Goal: Transaction & Acquisition: Book appointment/travel/reservation

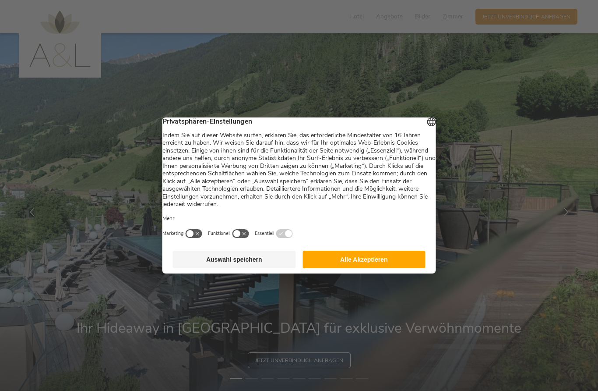
click at [378, 263] on button "Alle Akzeptieren" at bounding box center [364, 259] width 123 height 18
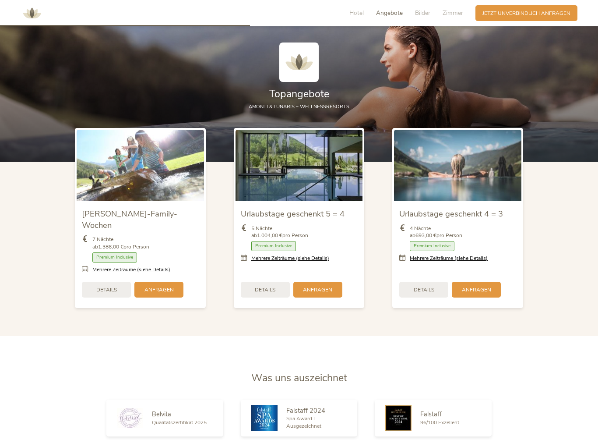
scroll to position [912, 0]
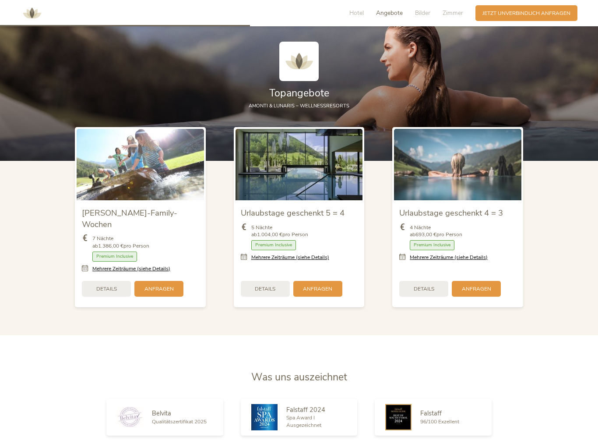
click at [319, 254] on link "Mehrere Zeiträume (siehe Details)" at bounding box center [290, 257] width 78 height 7
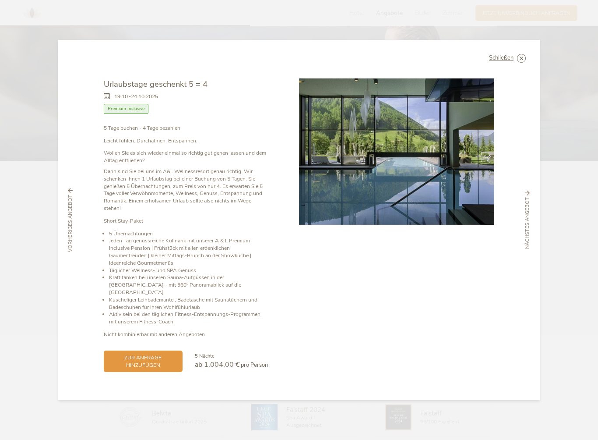
click at [508, 61] on span "Schließen" at bounding box center [501, 58] width 25 height 6
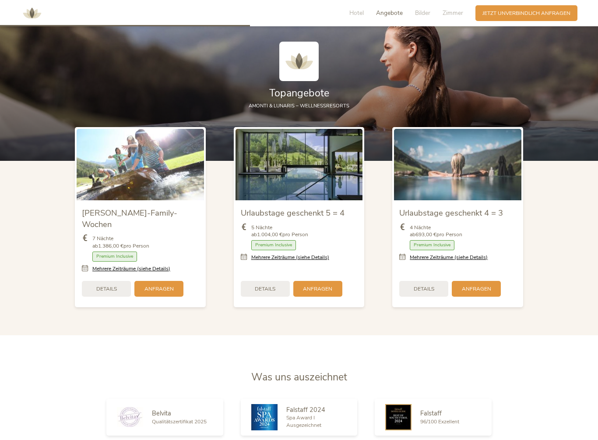
click at [437, 254] on link "Mehrere Zeiträume (siehe Details)" at bounding box center [449, 257] width 78 height 7
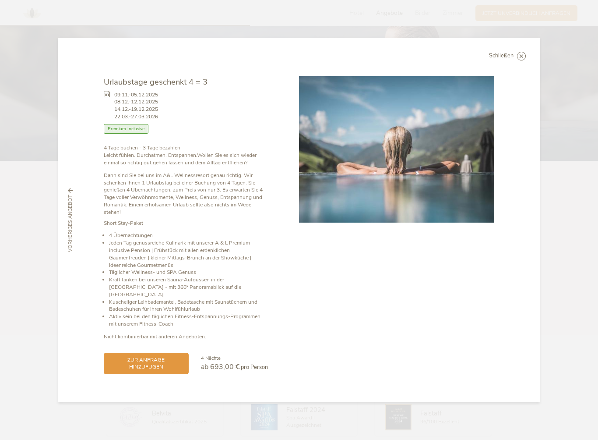
click at [506, 59] on span "Schließen" at bounding box center [501, 56] width 25 height 6
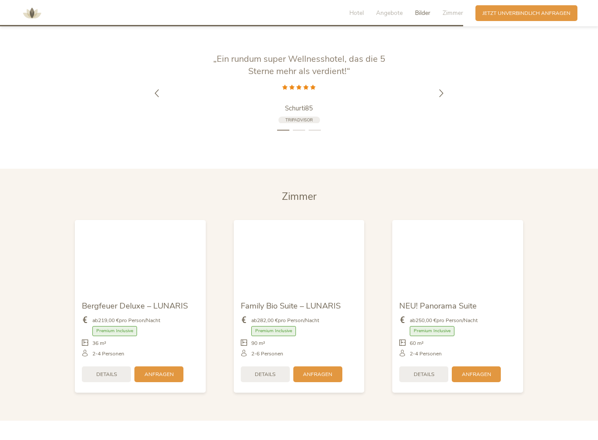
scroll to position [1689, 0]
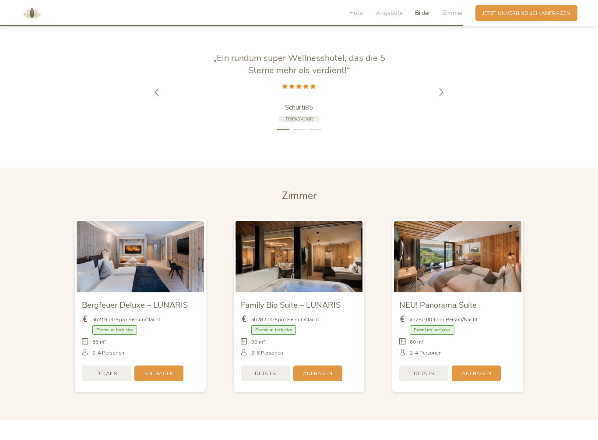
click at [113, 370] on span "Details" at bounding box center [106, 373] width 21 height 7
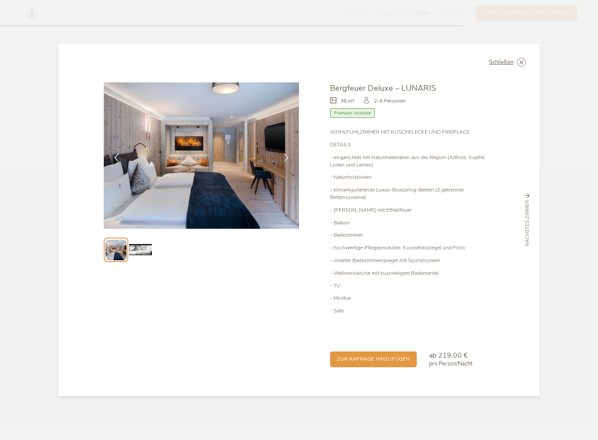
click at [141, 259] on img at bounding box center [140, 250] width 22 height 22
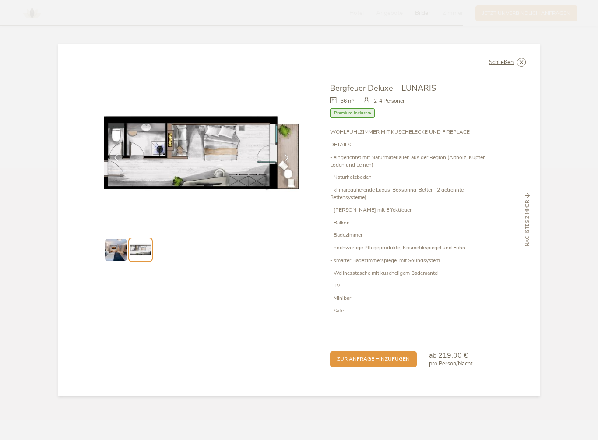
click at [109, 261] on img at bounding box center [116, 250] width 22 height 22
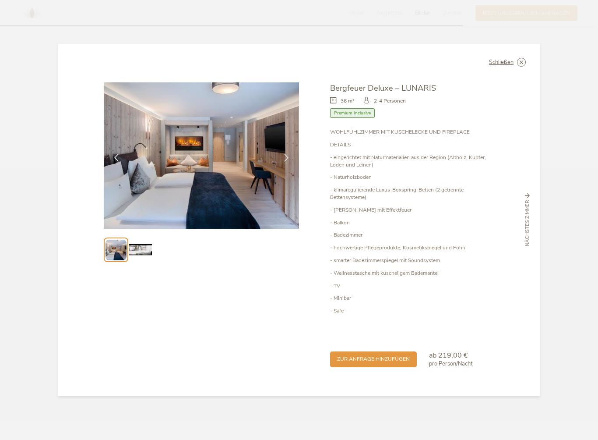
click at [507, 65] on span "Schließen" at bounding box center [501, 63] width 25 height 6
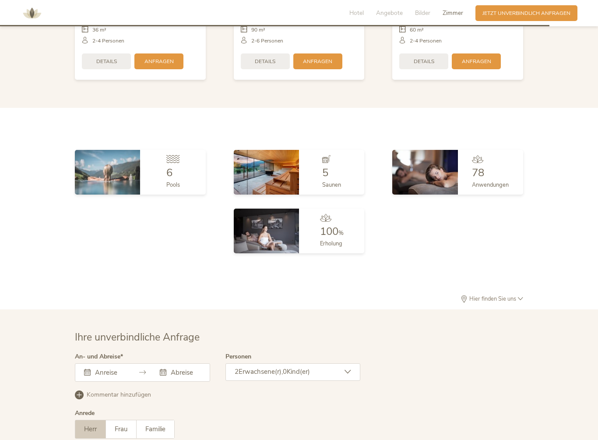
scroll to position [2004, 0]
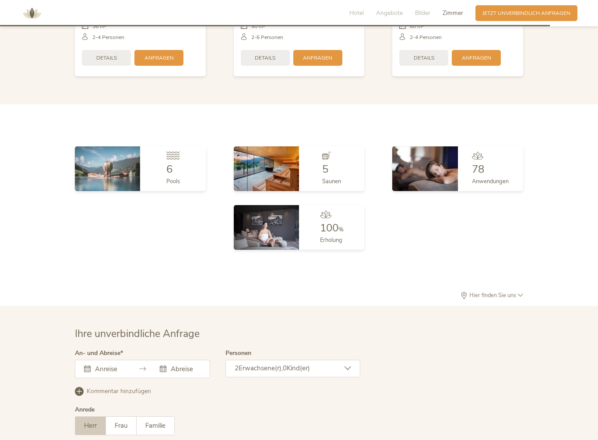
click at [175, 152] on div at bounding box center [173, 158] width 14 height 12
click at [122, 151] on img at bounding box center [107, 168] width 65 height 45
click at [186, 155] on div "6 Pools" at bounding box center [172, 168] width 65 height 45
click at [191, 152] on div "6 Pools" at bounding box center [172, 168] width 65 height 45
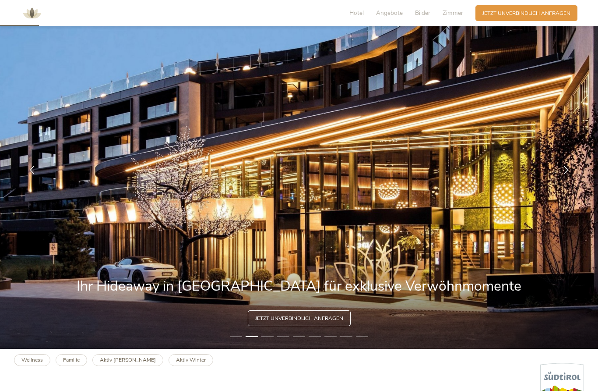
scroll to position [0, 0]
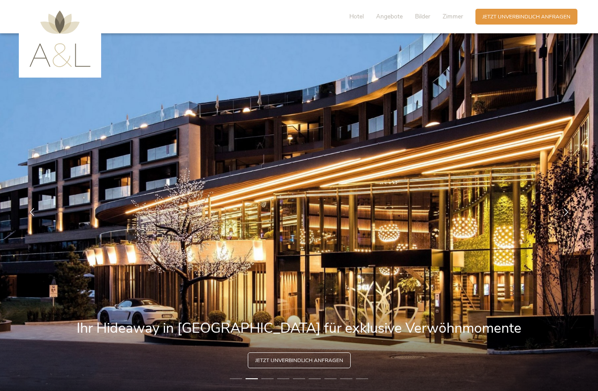
click at [362, 13] on span "Hotel" at bounding box center [356, 16] width 14 height 8
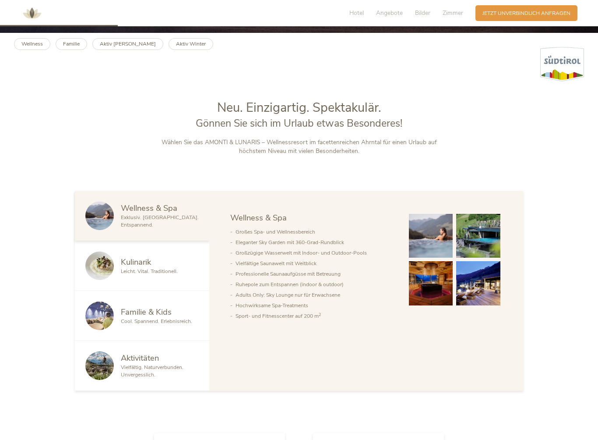
scroll to position [391, 0]
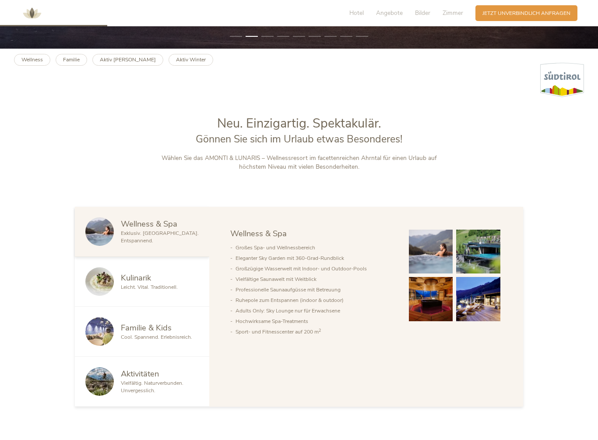
click at [433, 249] on img at bounding box center [431, 251] width 44 height 44
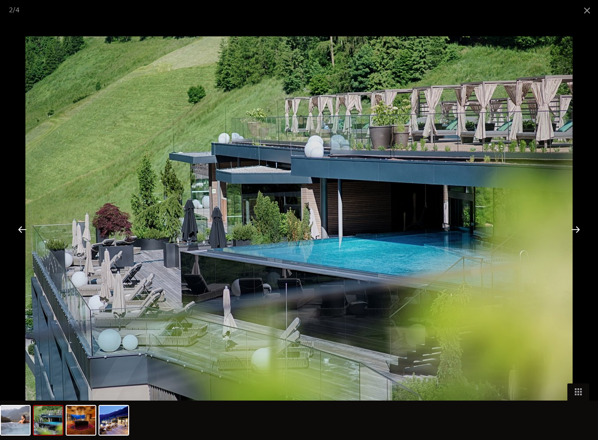
click at [586, 14] on span at bounding box center [587, 10] width 22 height 21
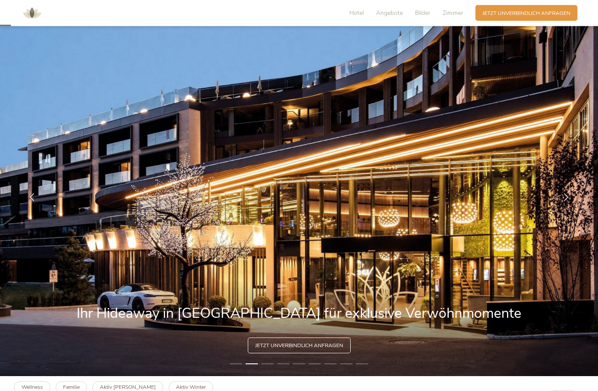
scroll to position [0, 0]
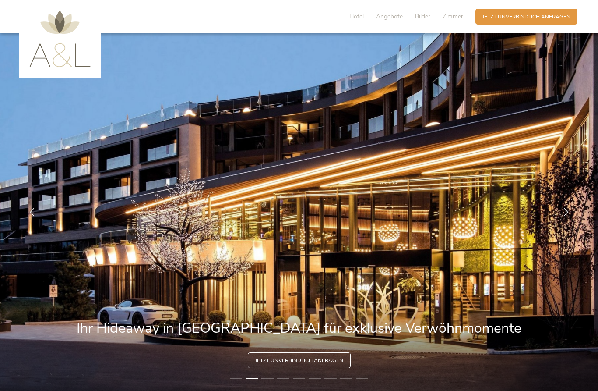
click at [424, 18] on span "Bilder" at bounding box center [422, 16] width 15 height 8
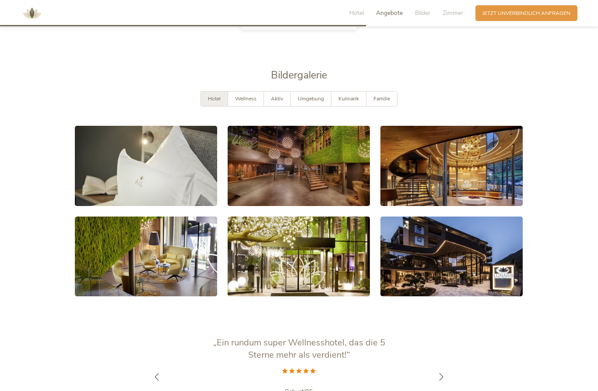
scroll to position [1374, 0]
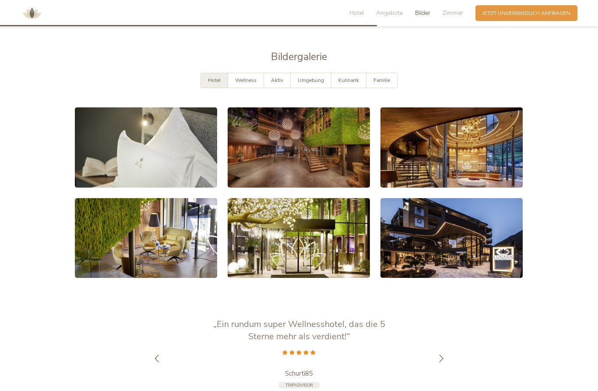
click at [251, 77] on span "Wellness" at bounding box center [245, 80] width 21 height 7
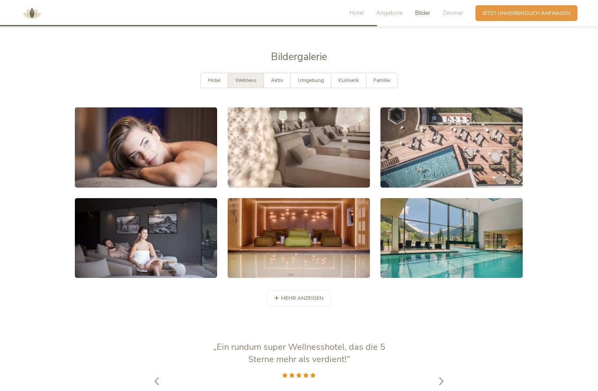
click at [310, 294] on span "mehr anzeigen" at bounding box center [302, 297] width 42 height 7
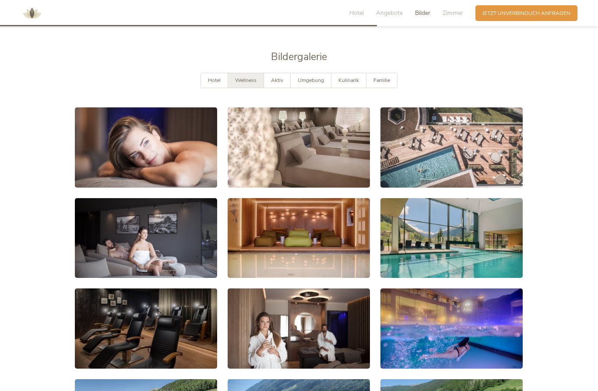
click at [183, 138] on link at bounding box center [146, 147] width 142 height 80
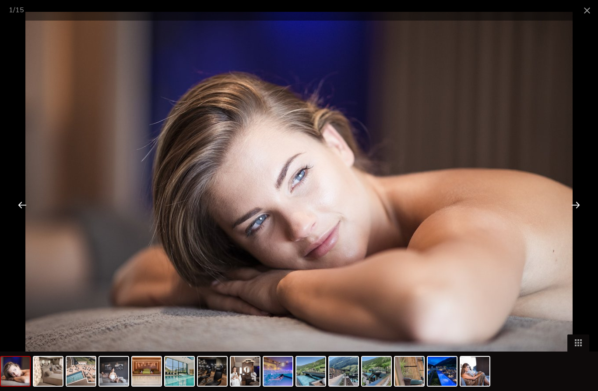
click at [576, 204] on div at bounding box center [575, 204] width 27 height 27
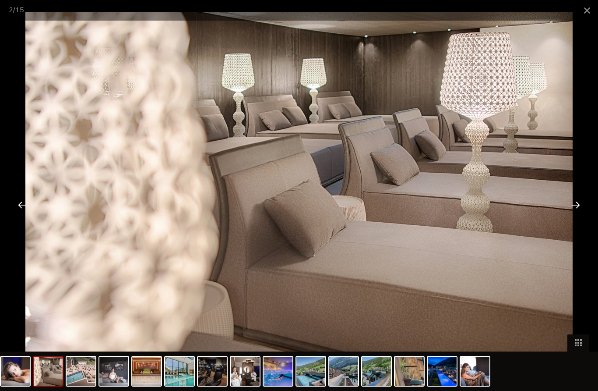
click at [573, 202] on div at bounding box center [575, 204] width 27 height 27
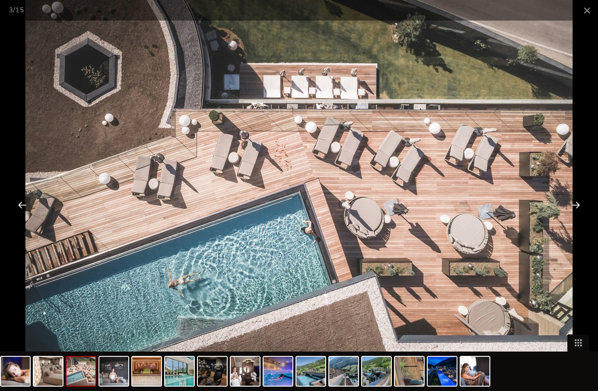
click at [579, 201] on div at bounding box center [575, 204] width 27 height 27
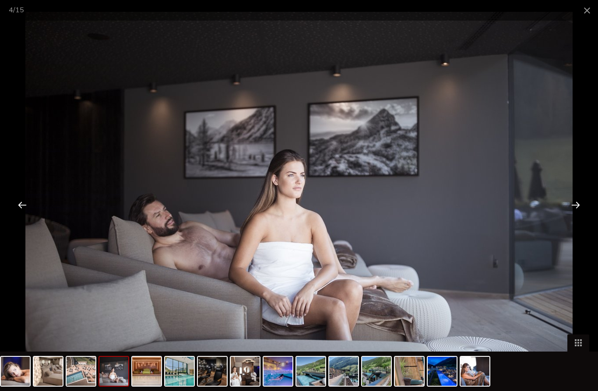
click at [578, 204] on div at bounding box center [575, 204] width 27 height 27
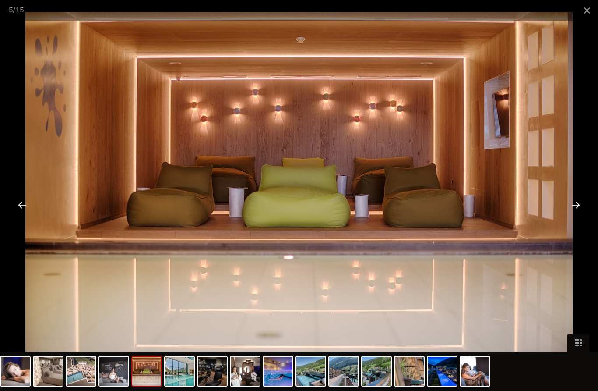
click at [578, 202] on div at bounding box center [575, 204] width 27 height 27
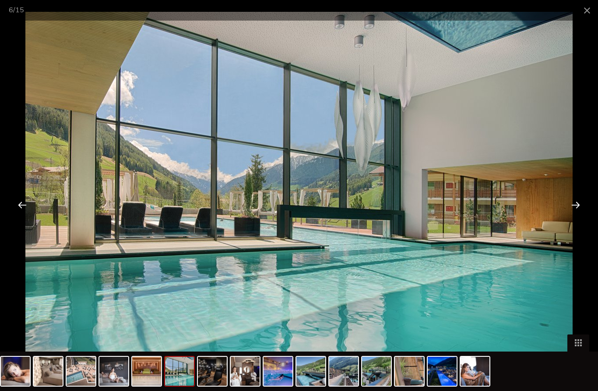
click at [579, 202] on div at bounding box center [575, 204] width 27 height 27
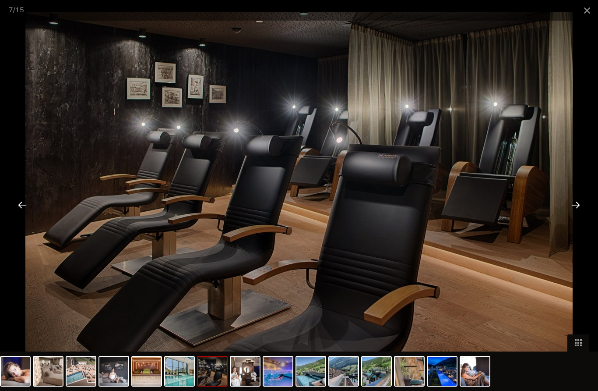
click at [576, 204] on div at bounding box center [575, 204] width 27 height 27
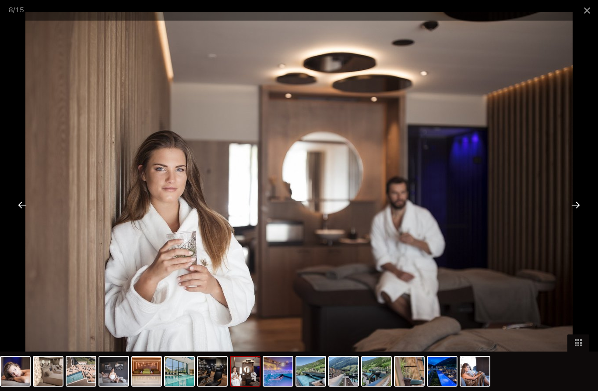
click at [578, 203] on div at bounding box center [575, 204] width 27 height 27
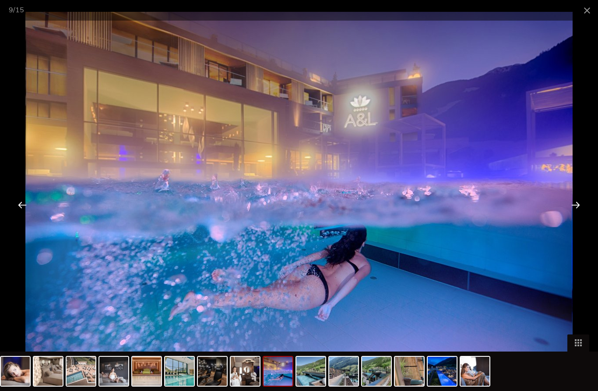
click at [580, 202] on div at bounding box center [575, 204] width 27 height 27
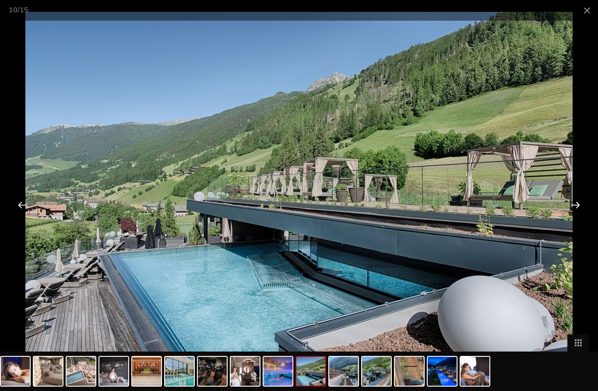
click at [578, 201] on div at bounding box center [575, 204] width 27 height 27
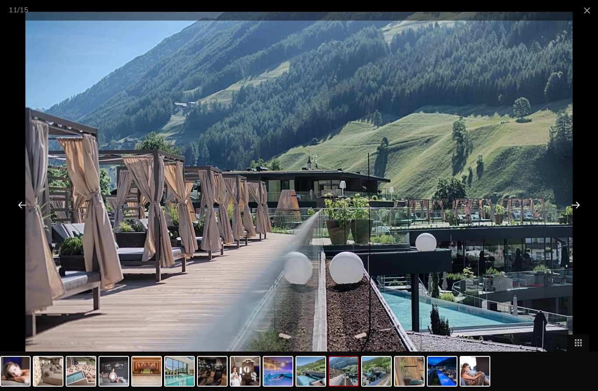
click at [577, 202] on div at bounding box center [575, 204] width 27 height 27
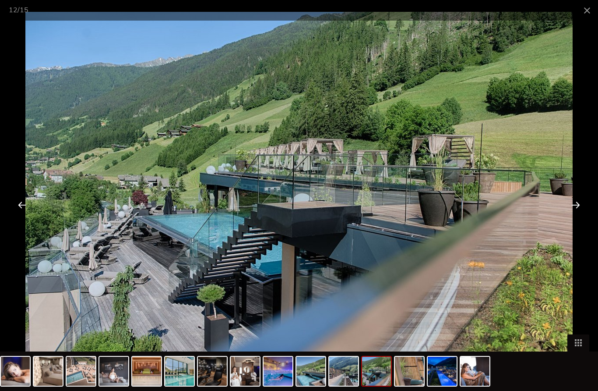
click at [579, 203] on div at bounding box center [575, 204] width 27 height 27
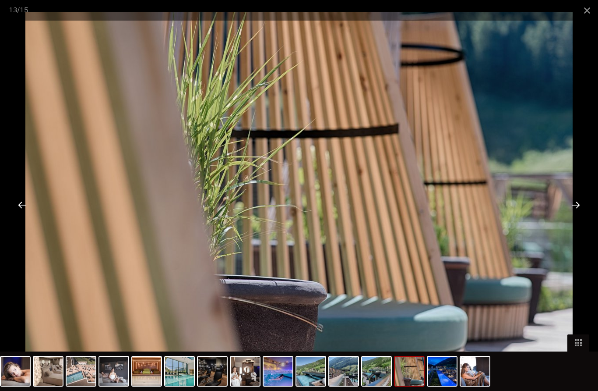
click at [579, 203] on div at bounding box center [575, 204] width 27 height 27
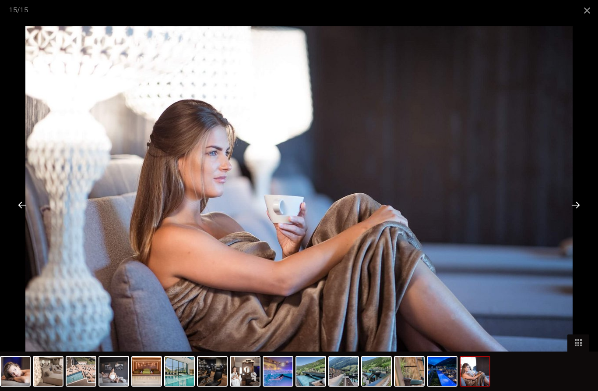
click at [594, 5] on span at bounding box center [587, 10] width 22 height 21
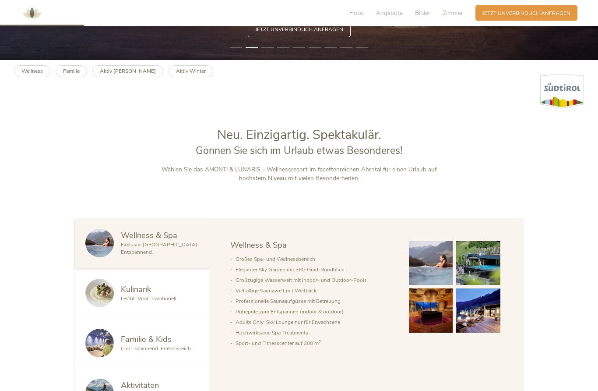
scroll to position [0, 0]
